Goal: Find specific page/section: Find specific page/section

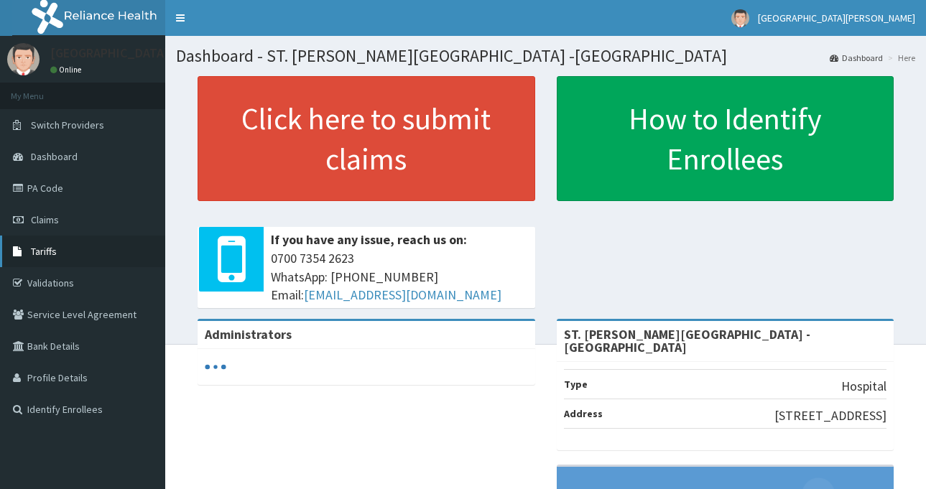
click at [43, 254] on span "Tariffs" at bounding box center [44, 251] width 26 height 13
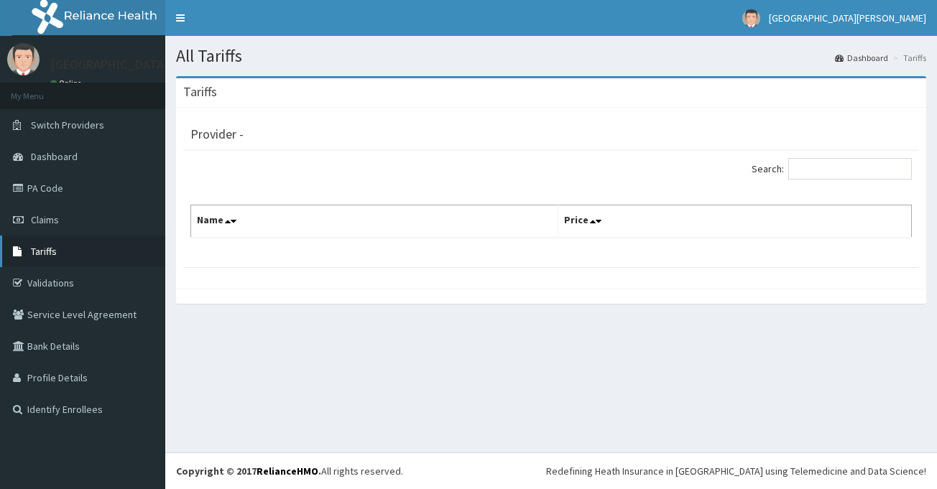
click at [49, 246] on span "Tariffs" at bounding box center [44, 251] width 26 height 13
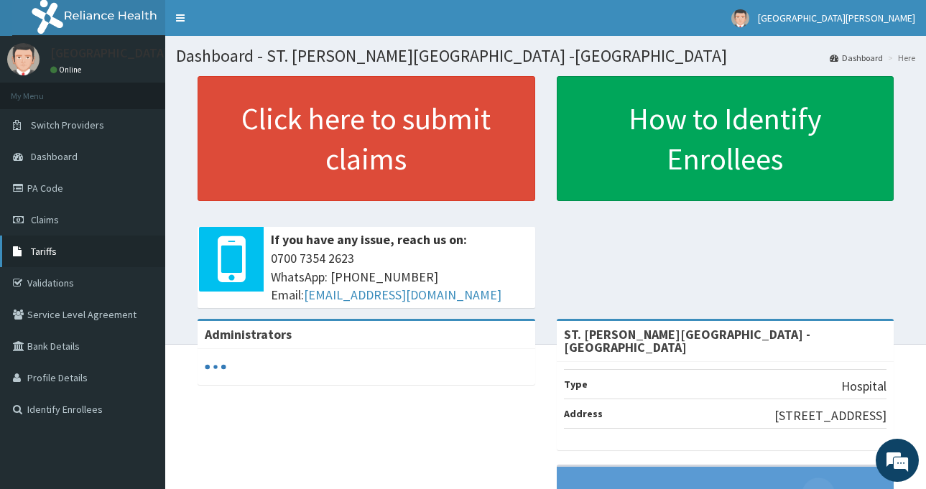
click at [49, 249] on span "Tariffs" at bounding box center [44, 251] width 26 height 13
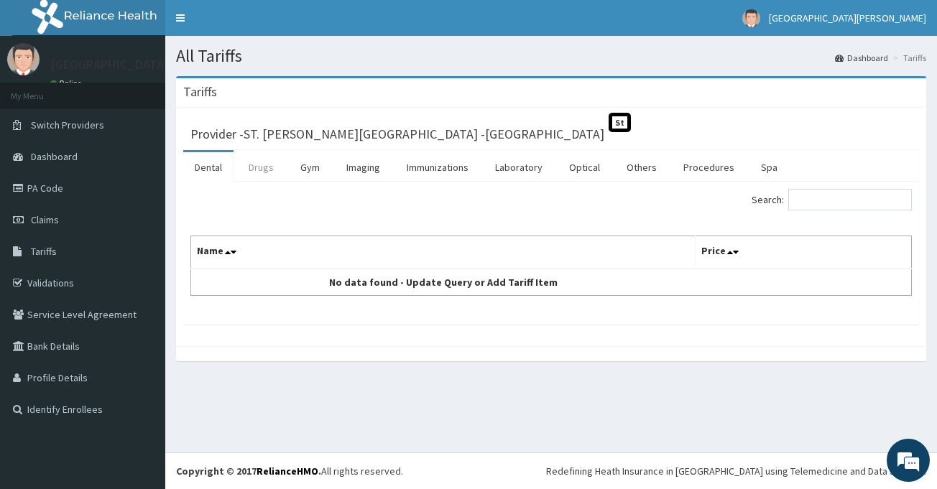
click at [255, 165] on link "Drugs" at bounding box center [261, 167] width 48 height 30
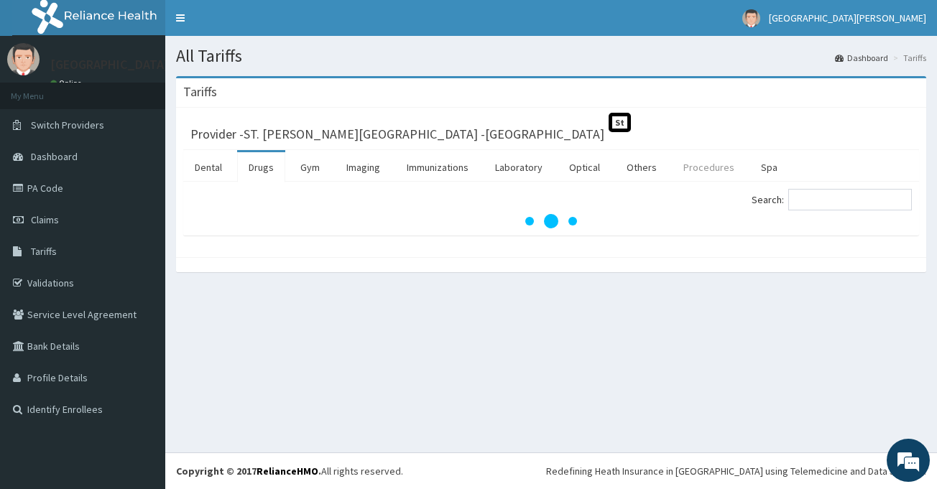
click at [700, 168] on link "Procedures" at bounding box center [709, 167] width 74 height 30
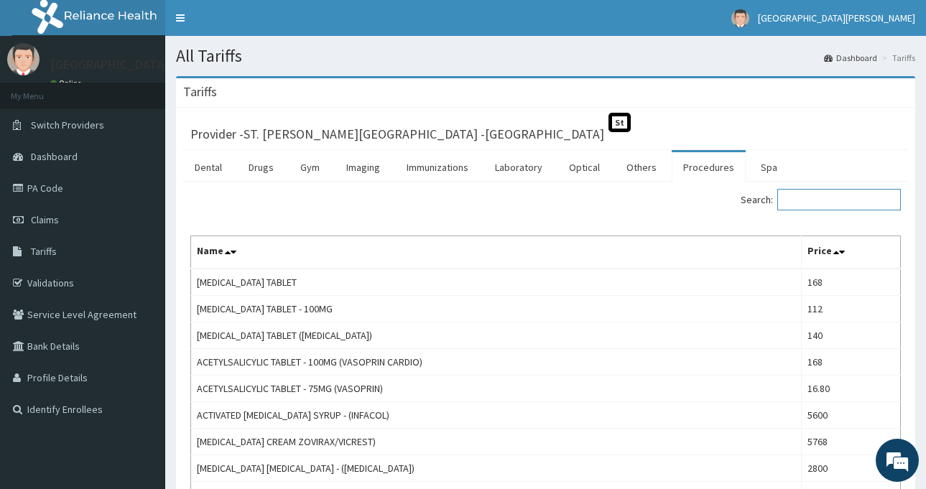
click at [824, 202] on input "Search:" at bounding box center [839, 200] width 124 height 22
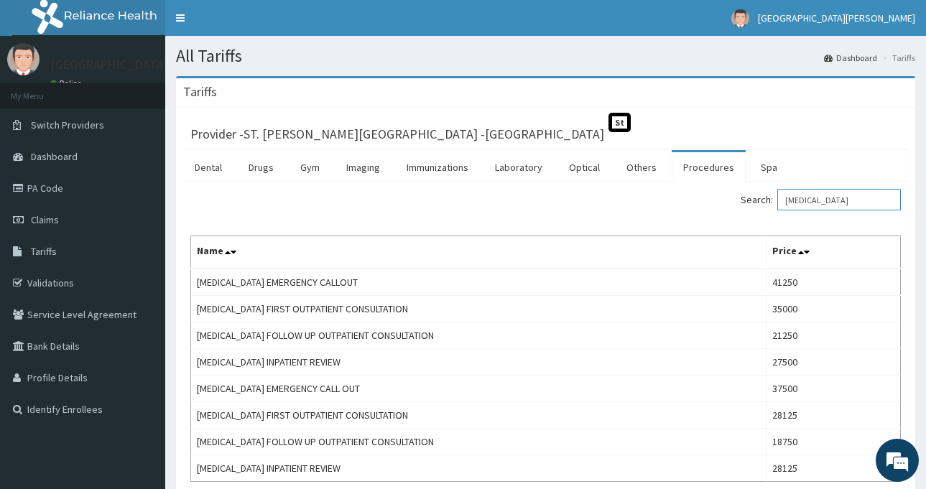
type input "[MEDICAL_DATA]"
click at [55, 192] on link "PA Code" at bounding box center [82, 188] width 165 height 32
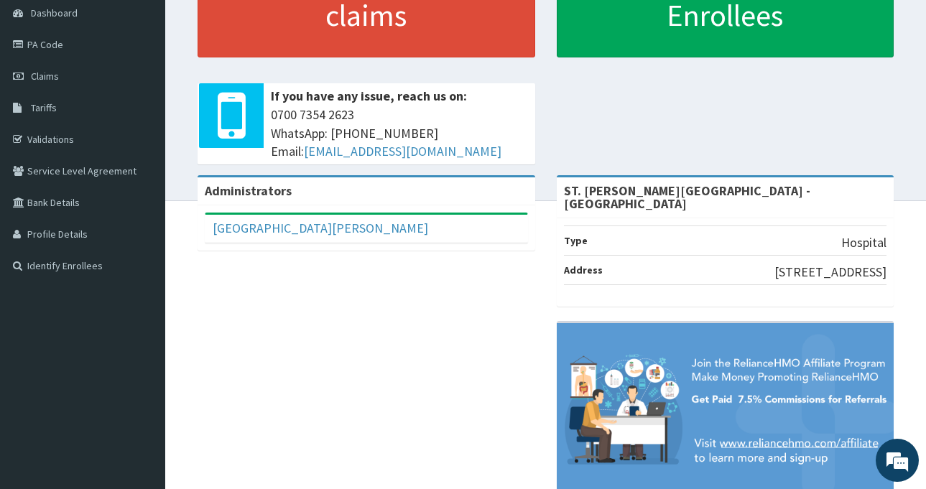
scroll to position [72, 0]
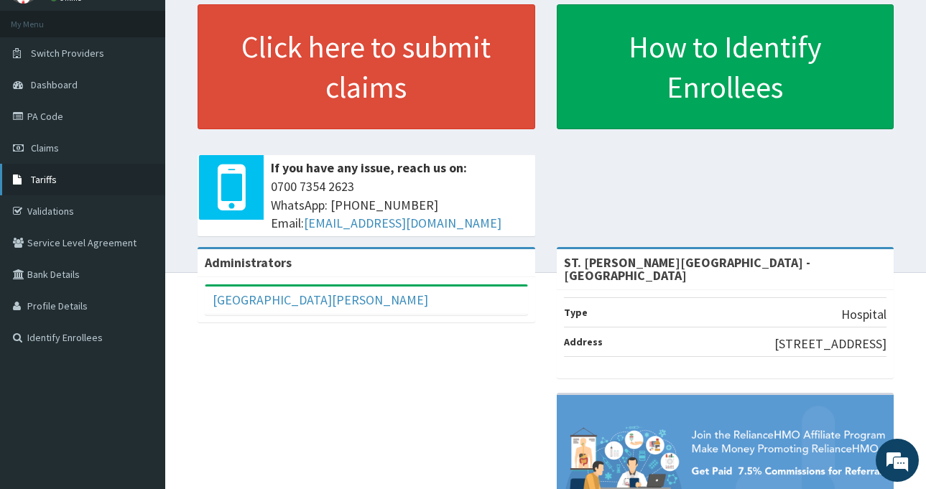
click at [41, 185] on span "Tariffs" at bounding box center [44, 179] width 26 height 13
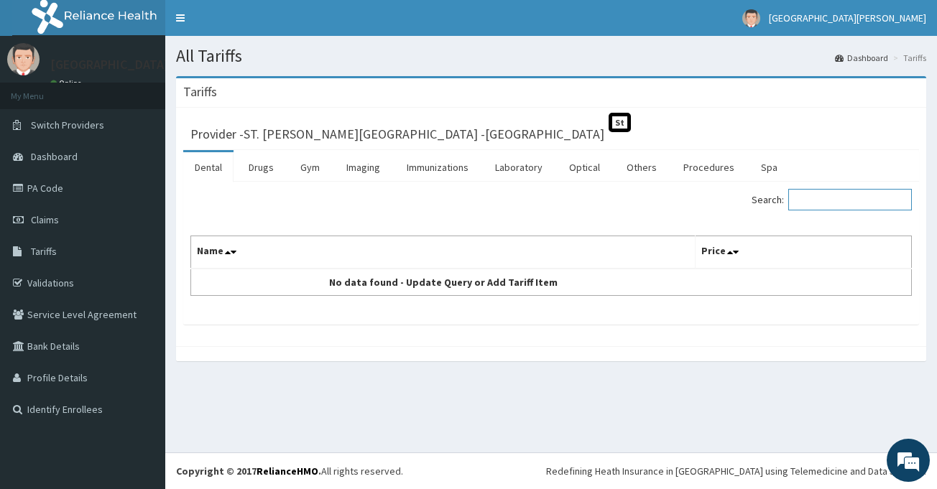
click at [834, 203] on input "Search:" at bounding box center [850, 200] width 124 height 22
click at [700, 164] on link "Procedures" at bounding box center [709, 167] width 74 height 30
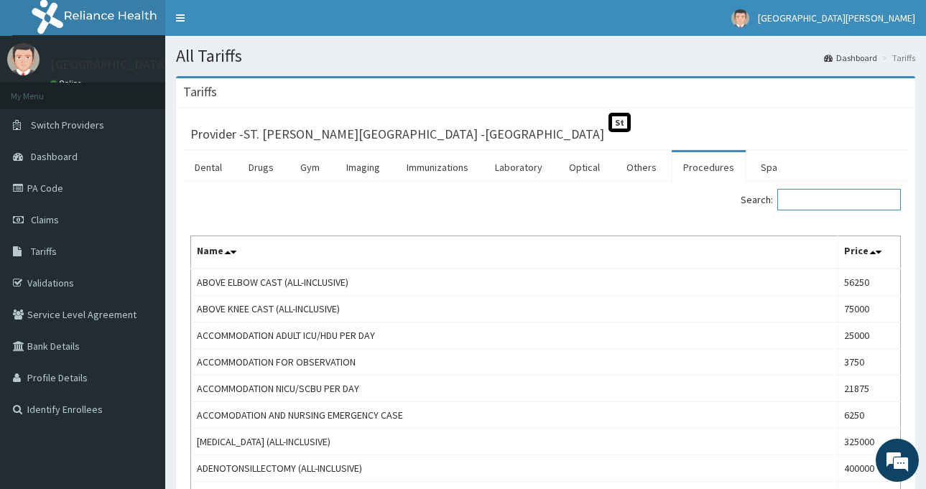
click at [840, 198] on input "Search:" at bounding box center [839, 200] width 124 height 22
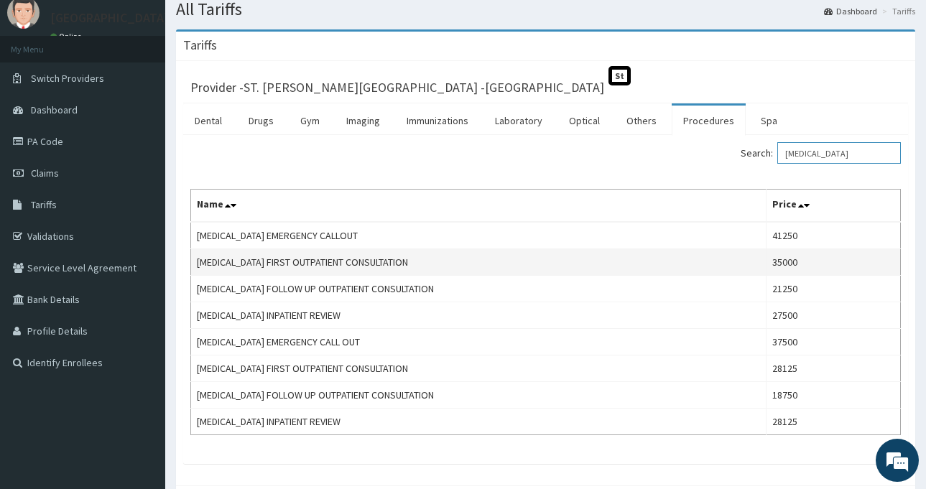
scroll to position [72, 0]
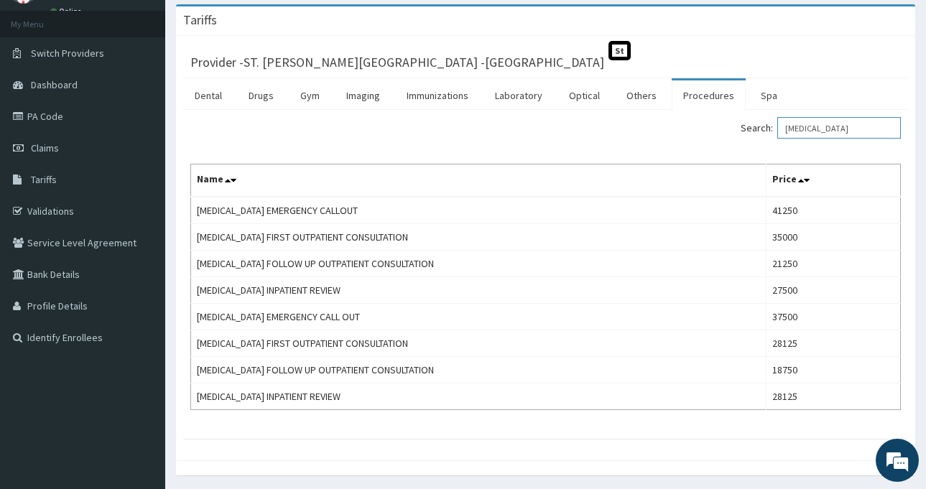
type input "urologist"
click at [63, 117] on link "PA Code" at bounding box center [82, 117] width 165 height 32
